Goal: Participate in discussion

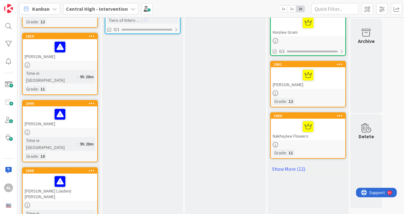
scroll to position [372, 0]
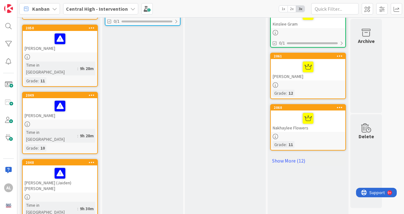
click at [76, 99] on div at bounding box center [60, 105] width 71 height 13
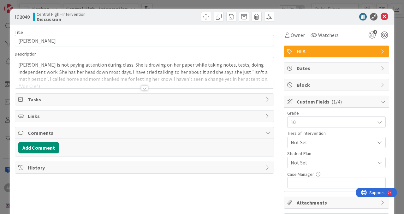
click at [106, 137] on span "Comments" at bounding box center [145, 133] width 234 height 8
click at [44, 136] on span "Comments" at bounding box center [145, 133] width 234 height 8
click at [44, 148] on button "Add Comment" at bounding box center [38, 147] width 41 height 11
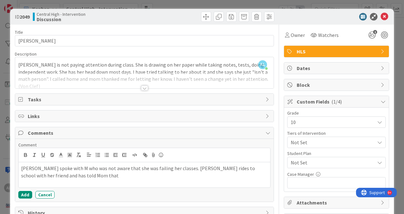
click at [58, 171] on p "[PERSON_NAME] spoke with M who was not aware that she was failing her classes. …" at bounding box center [144, 172] width 246 height 14
click at [64, 179] on p "[PERSON_NAME] spoke with [PERSON_NAME] who was not aware that she was failing h…" at bounding box center [144, 172] width 246 height 14
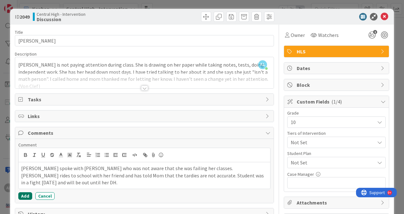
click at [26, 198] on button "Add" at bounding box center [25, 196] width 14 height 8
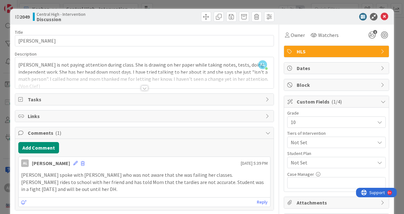
click at [144, 91] on div at bounding box center [144, 87] width 7 height 5
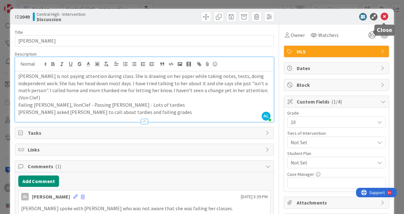
click at [383, 17] on icon at bounding box center [384, 17] width 8 height 8
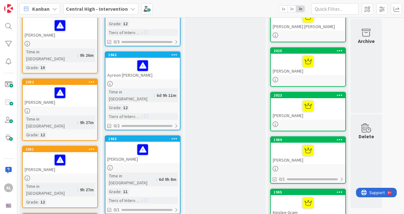
scroll to position [184, 0]
